Goal: Task Accomplishment & Management: Use online tool/utility

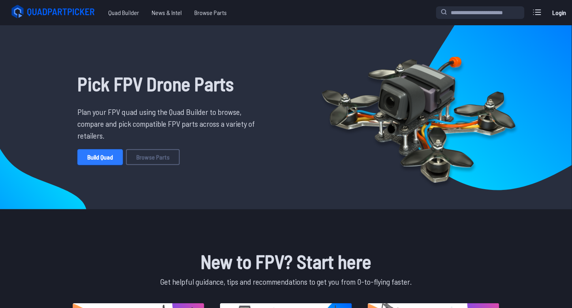
click at [107, 165] on link "Build Quad" at bounding box center [99, 157] width 45 height 16
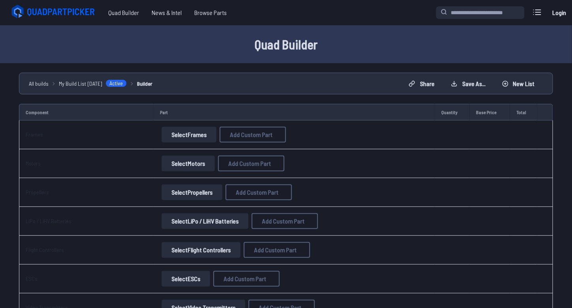
click at [189, 127] on button "Select Frames" at bounding box center [189, 135] width 55 height 16
click at [190, 133] on button "Select Frames" at bounding box center [189, 135] width 55 height 16
click at [201, 129] on button "Select Frames" at bounding box center [189, 135] width 55 height 16
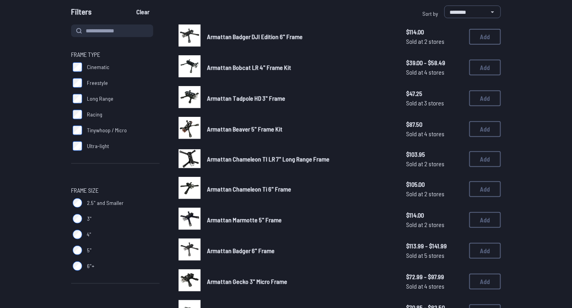
scroll to position [13, 0]
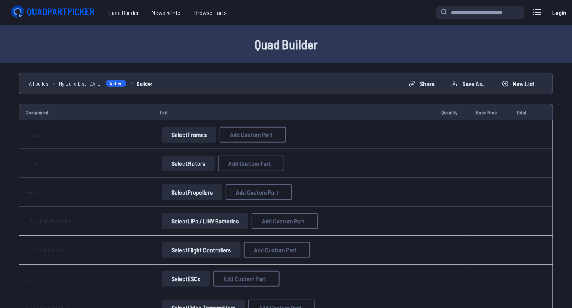
click at [203, 164] on button "Select Motors" at bounding box center [188, 164] width 53 height 16
click at [204, 193] on button "Select Propellers" at bounding box center [192, 193] width 61 height 16
click at [206, 193] on button "Select Propellers" at bounding box center [192, 193] width 61 height 16
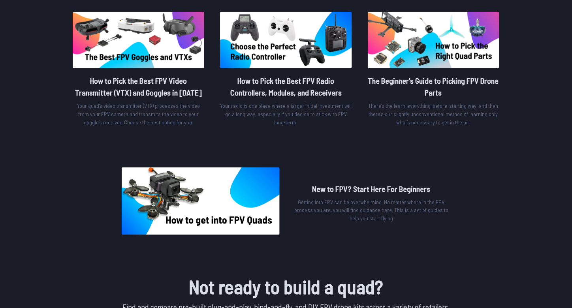
scroll to position [354, 0]
